Goal: Transaction & Acquisition: Purchase product/service

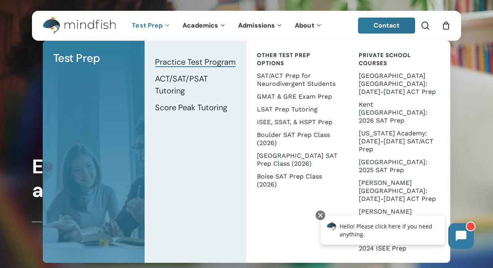
click at [177, 62] on span "Practice Test Program" at bounding box center [195, 62] width 81 height 10
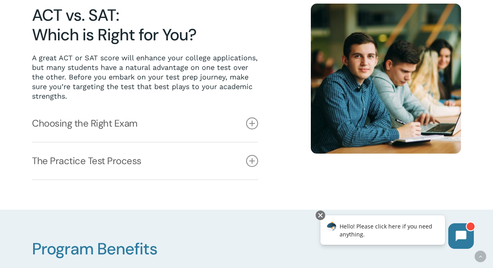
scroll to position [209, 0]
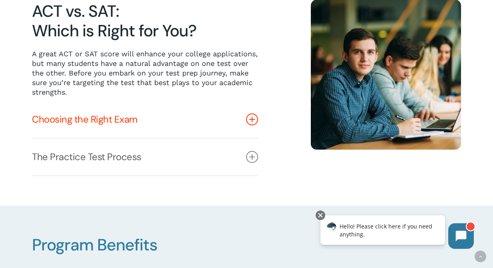
click at [254, 119] on icon at bounding box center [252, 120] width 12 height 12
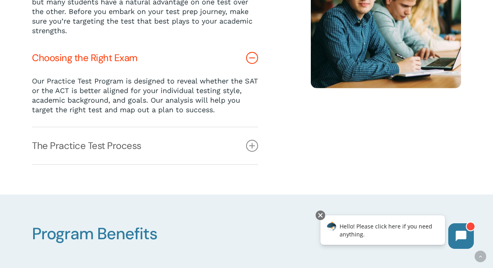
scroll to position [273, 0]
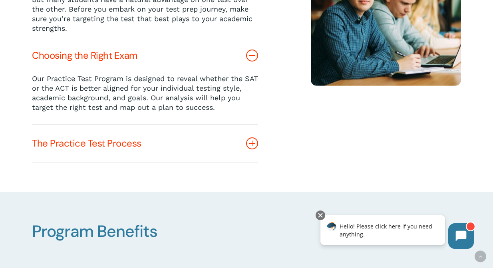
click at [253, 142] on icon at bounding box center [252, 144] width 12 height 12
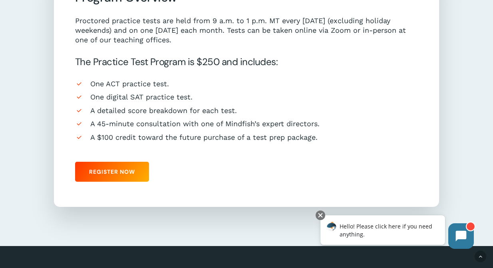
scroll to position [741, 0]
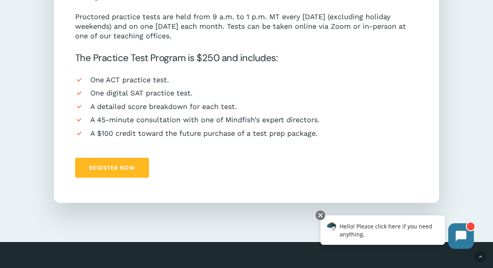
click at [120, 167] on span "Register Now" at bounding box center [112, 168] width 46 height 8
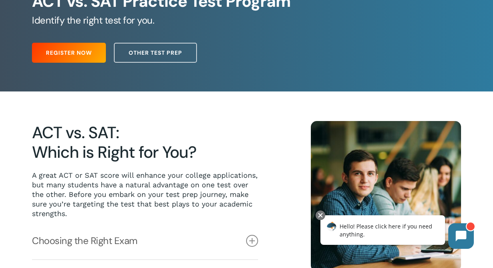
scroll to position [0, 0]
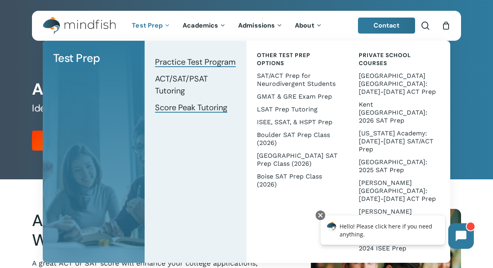
click at [175, 104] on span "Score Peak Tutoring" at bounding box center [191, 107] width 72 height 10
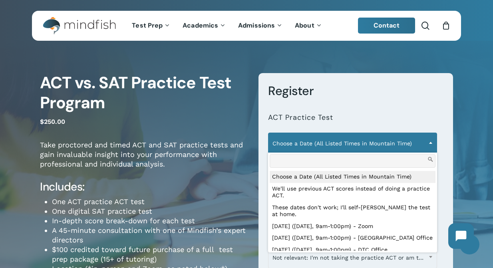
click at [341, 145] on span "Choose a Date (All Listed Times in Mountain Time)" at bounding box center [353, 143] width 168 height 17
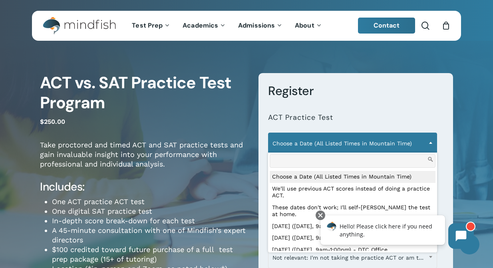
click at [427, 100] on form "**********" at bounding box center [356, 215] width 195 height 284
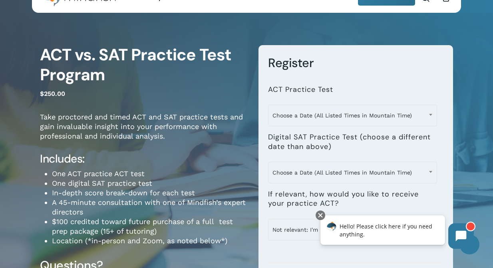
scroll to position [33, 0]
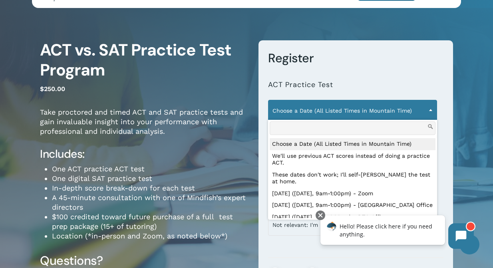
click at [415, 109] on span "Choose a Date (All Listed Times in Mountain Time)" at bounding box center [353, 110] width 168 height 17
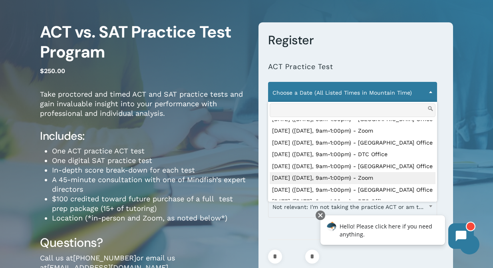
scroll to position [46, 0]
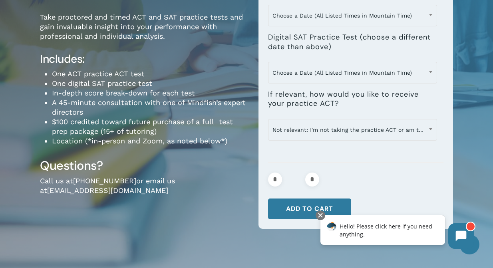
scroll to position [129, 0]
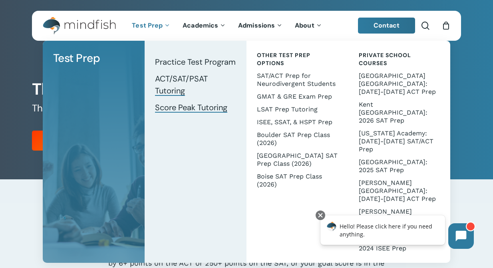
click at [174, 79] on span "ACT/SAT/PSAT Tutoring" at bounding box center [181, 85] width 53 height 22
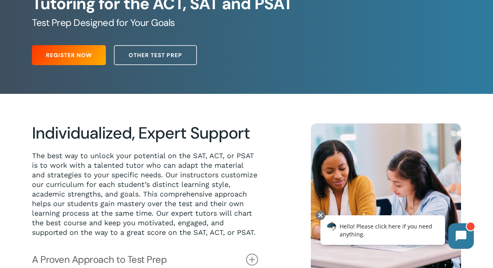
scroll to position [106, 0]
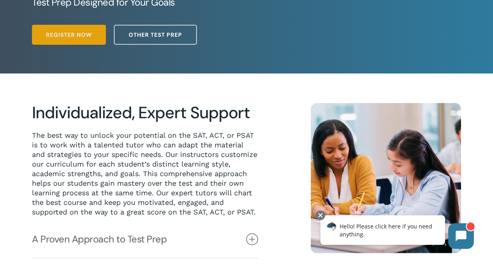
click at [61, 38] on span "Register Now" at bounding box center [69, 35] width 46 height 8
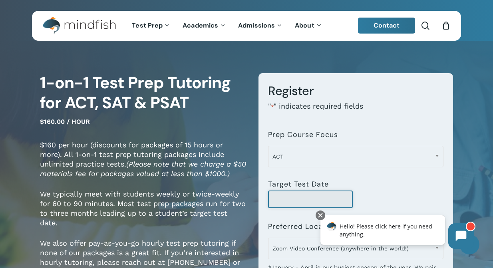
click at [282, 197] on input "Target Test Date" at bounding box center [310, 200] width 84 height 18
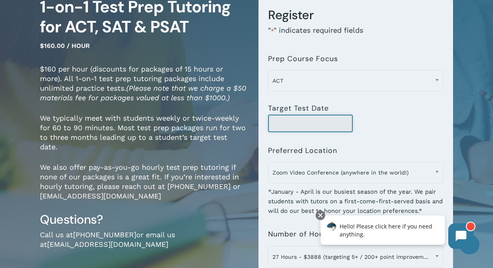
scroll to position [80, 0]
